Goal: Task Accomplishment & Management: Manage account settings

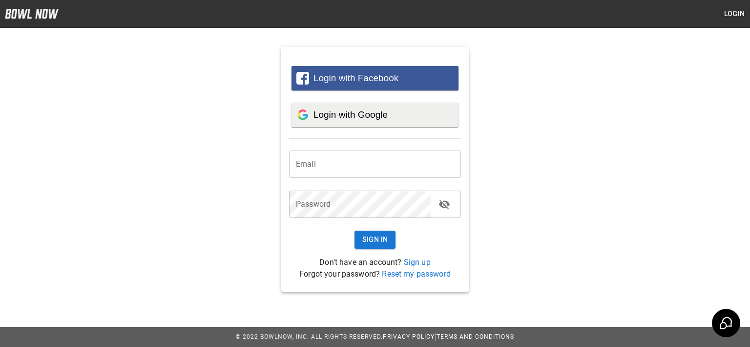
click at [342, 113] on span "Login with Google" at bounding box center [350, 114] width 74 height 10
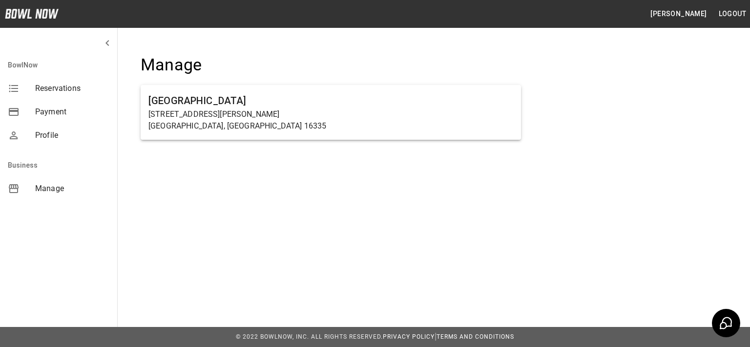
drag, startPoint x: 235, startPoint y: 301, endPoint x: 224, endPoint y: 296, distance: 12.9
click at [235, 301] on div "[PERSON_NAME] Logout BowlNow Reservations Payment Profile Business Manage [GEOG…" at bounding box center [375, 173] width 750 height 347
click at [187, 106] on h6 "[GEOGRAPHIC_DATA]" at bounding box center [330, 101] width 365 height 16
